Goal: Communication & Community: Answer question/provide support

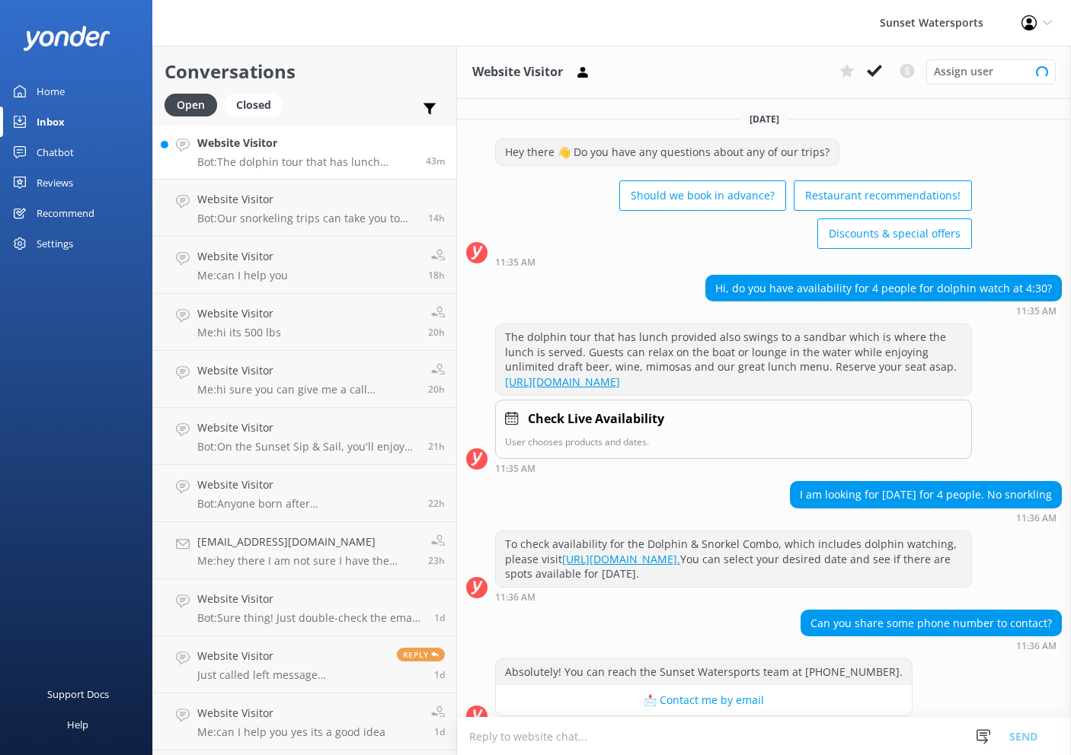
scroll to position [142, 0]
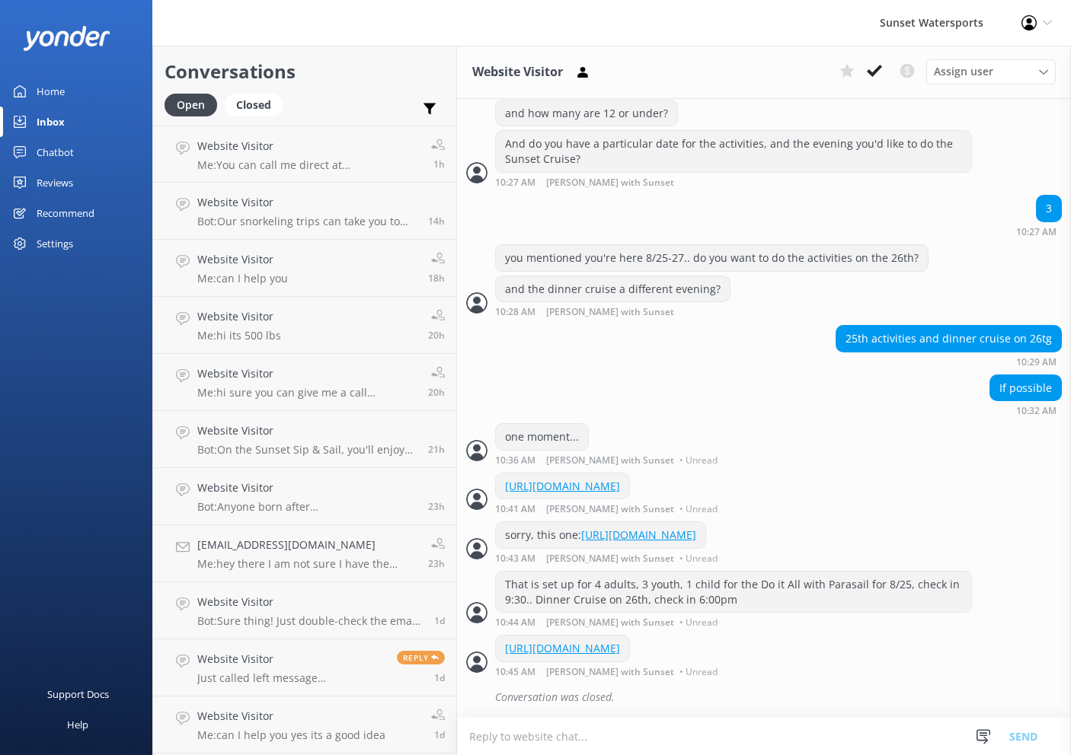
scroll to position [1542, 0]
click at [328, 164] on p "Me: You can call me direct at [PHONE_NUMBER]. My name is [PERSON_NAME]" at bounding box center [308, 165] width 222 height 14
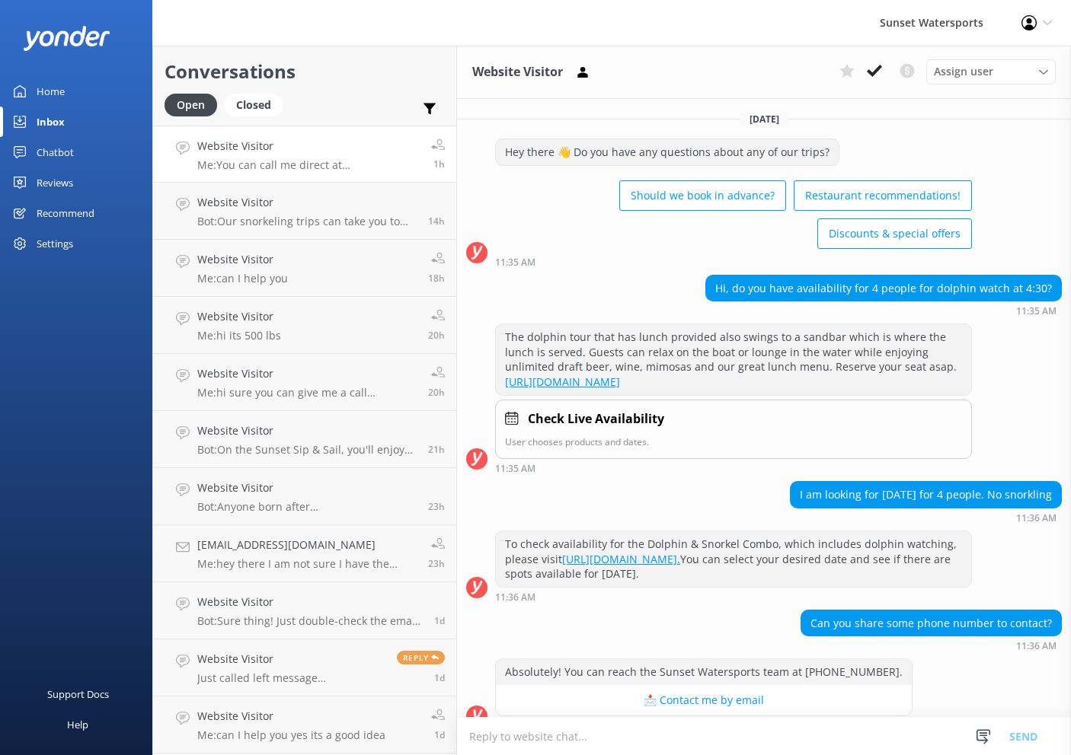
scroll to position [142, 0]
